Goal: Task Accomplishment & Management: Manage account settings

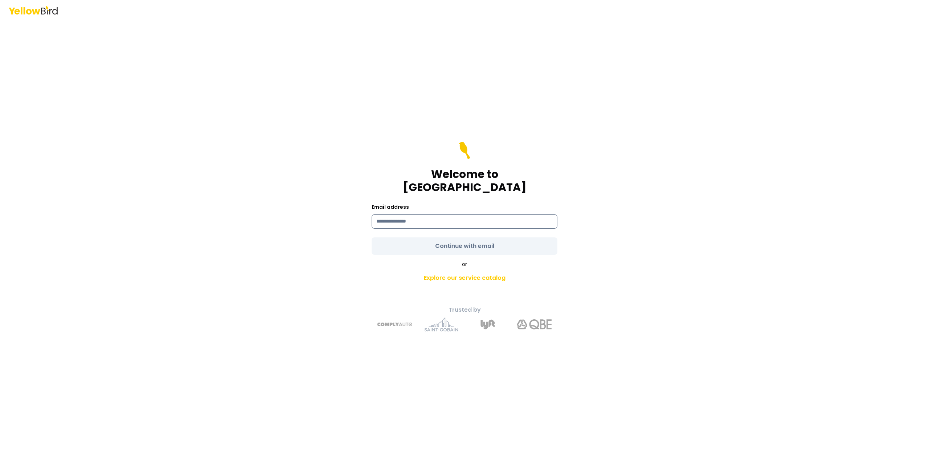
click at [391, 222] on input at bounding box center [464, 221] width 186 height 15
type input "**********"
click at [444, 240] on form "**********" at bounding box center [464, 198] width 186 height 113
click at [444, 240] on button "Continue with email" at bounding box center [464, 246] width 186 height 17
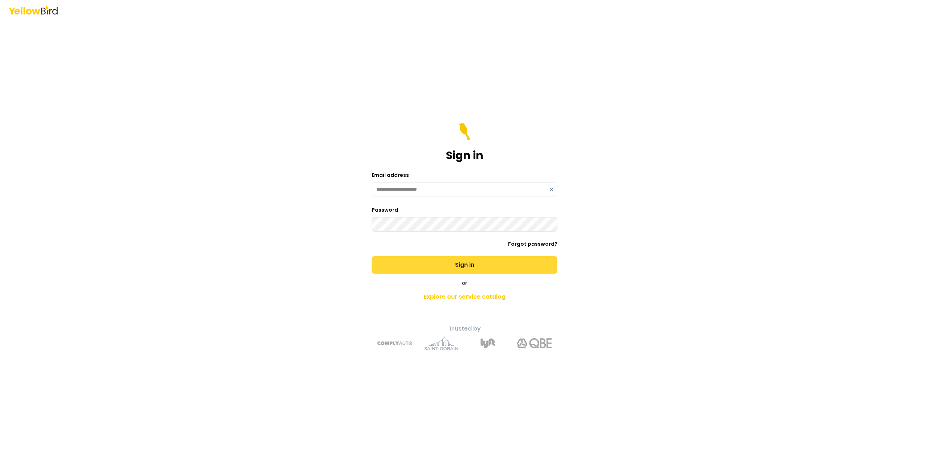
click at [440, 265] on button "Sign in" at bounding box center [464, 264] width 186 height 17
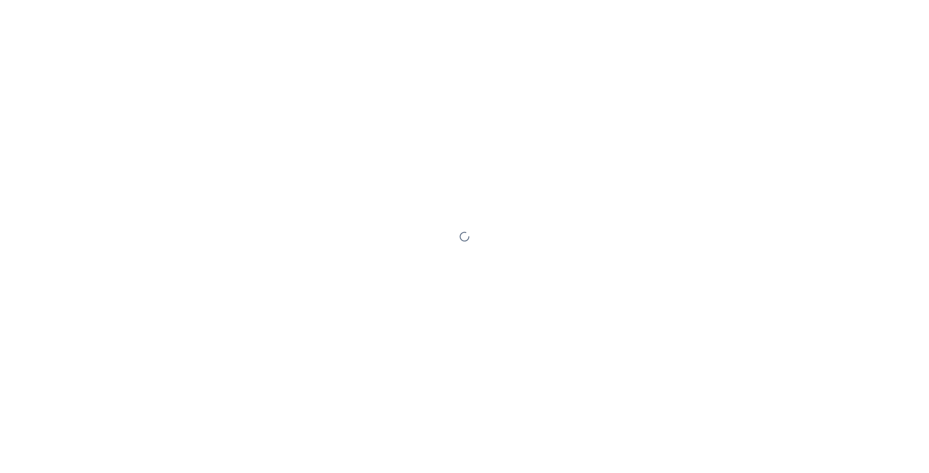
click at [444, 261] on div at bounding box center [464, 236] width 929 height 473
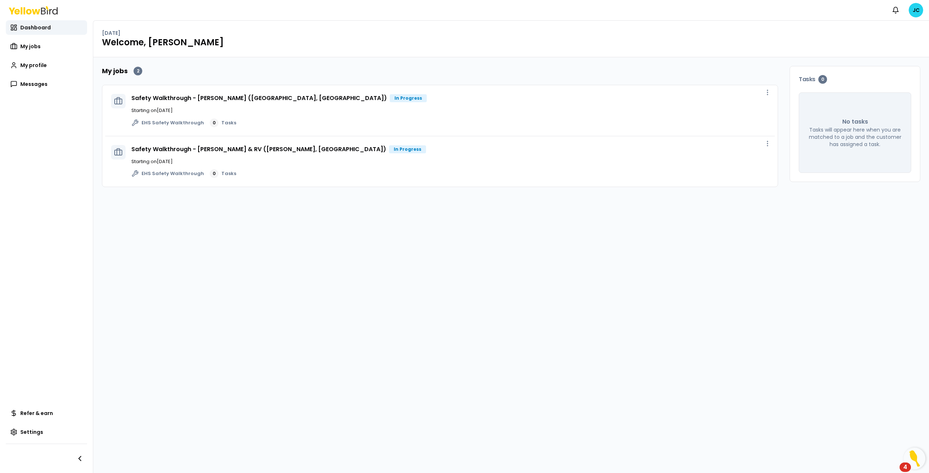
drag, startPoint x: 700, startPoint y: 111, endPoint x: 752, endPoint y: 96, distance: 54.9
click at [700, 112] on p "Starting on [DATE]" at bounding box center [449, 110] width 637 height 7
click at [770, 90] on icon "button" at bounding box center [767, 92] width 7 height 7
click at [745, 107] on span "View job" at bounding box center [752, 109] width 18 height 6
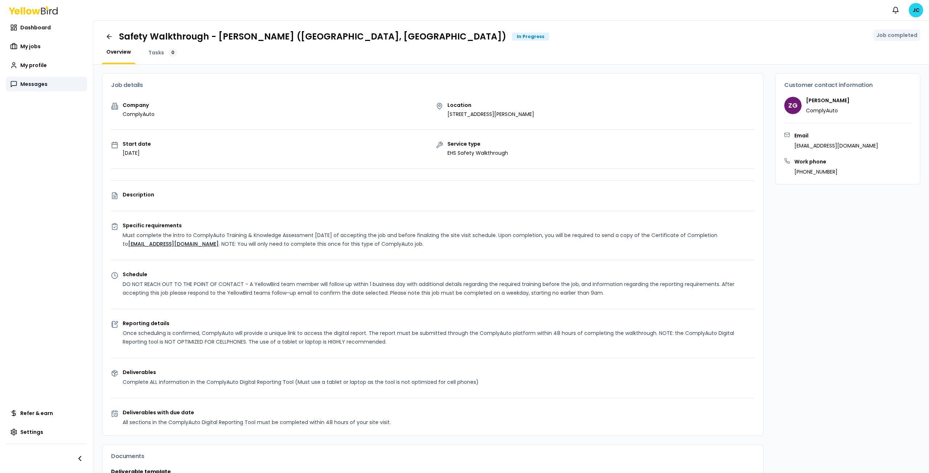
click at [29, 82] on span "Messages" at bounding box center [33, 84] width 27 height 7
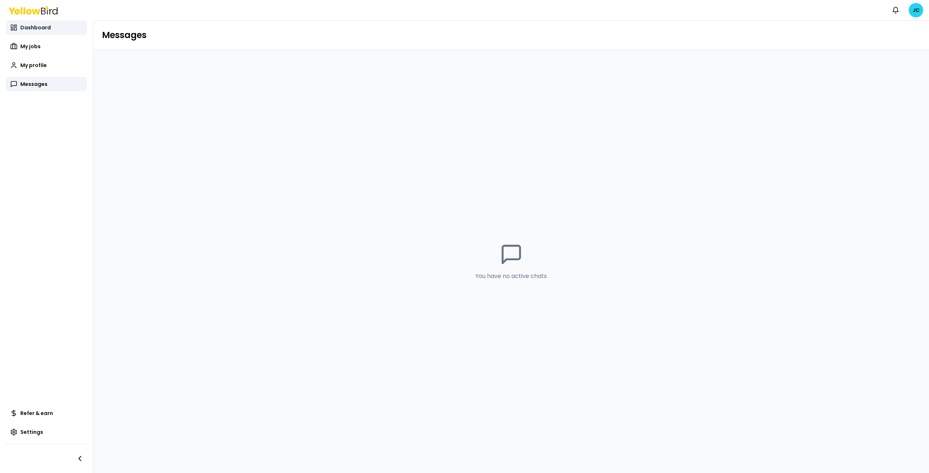
click at [34, 29] on span "Dashboard" at bounding box center [35, 27] width 30 height 7
